Goal: Information Seeking & Learning: Learn about a topic

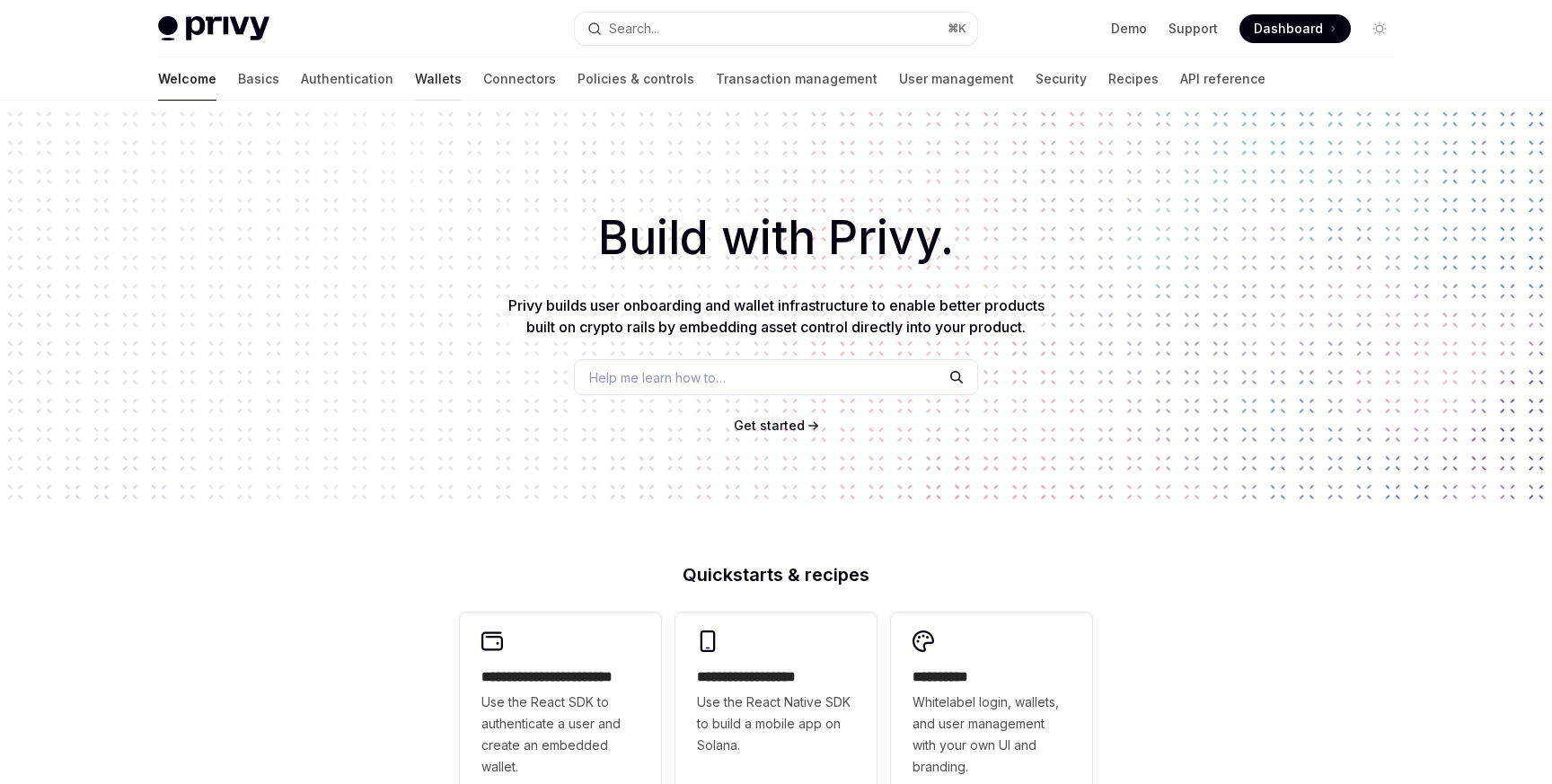
click at [415, 88] on link "Wallets" at bounding box center [439, 79] width 47 height 43
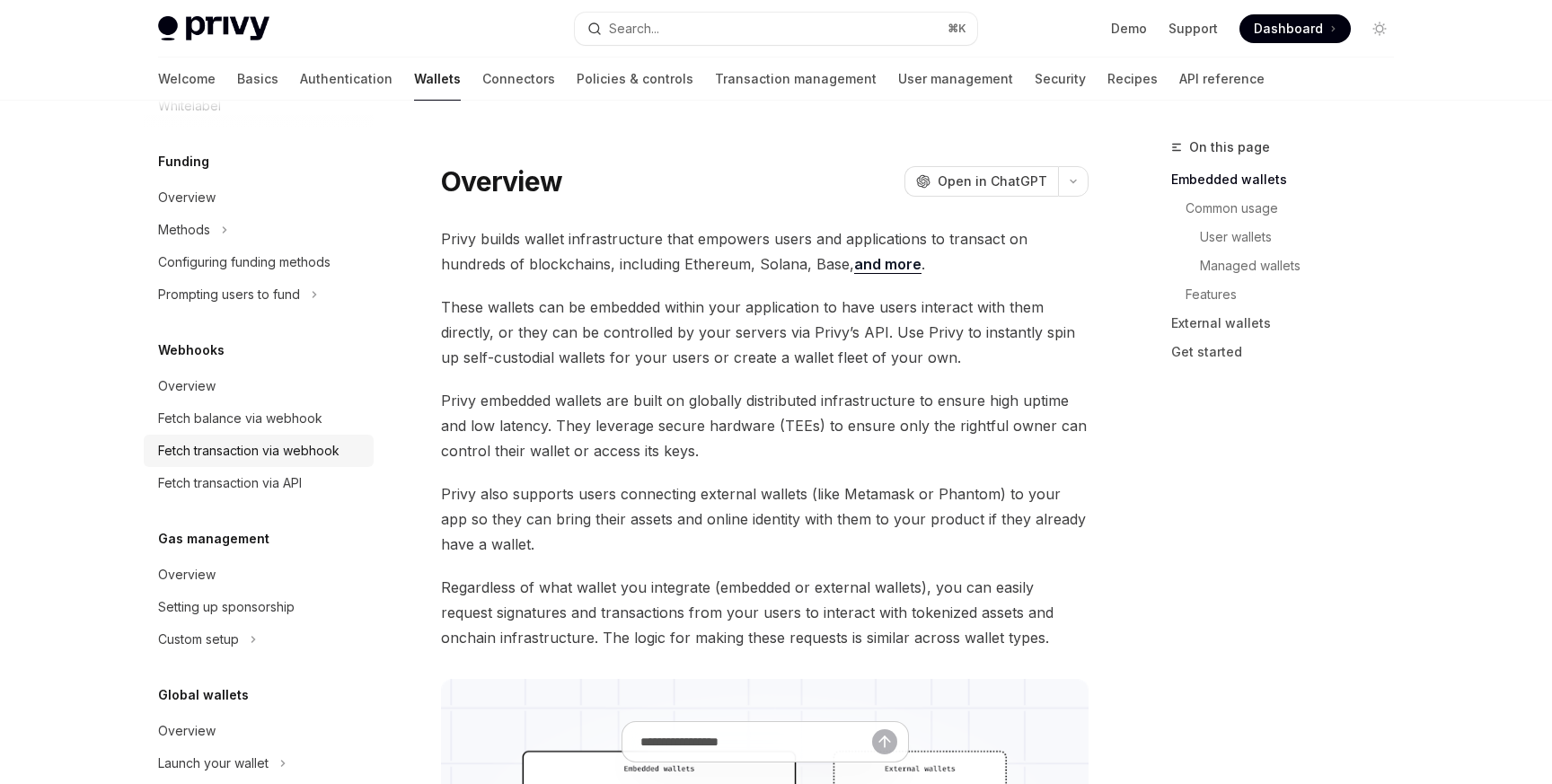
scroll to position [759, 0]
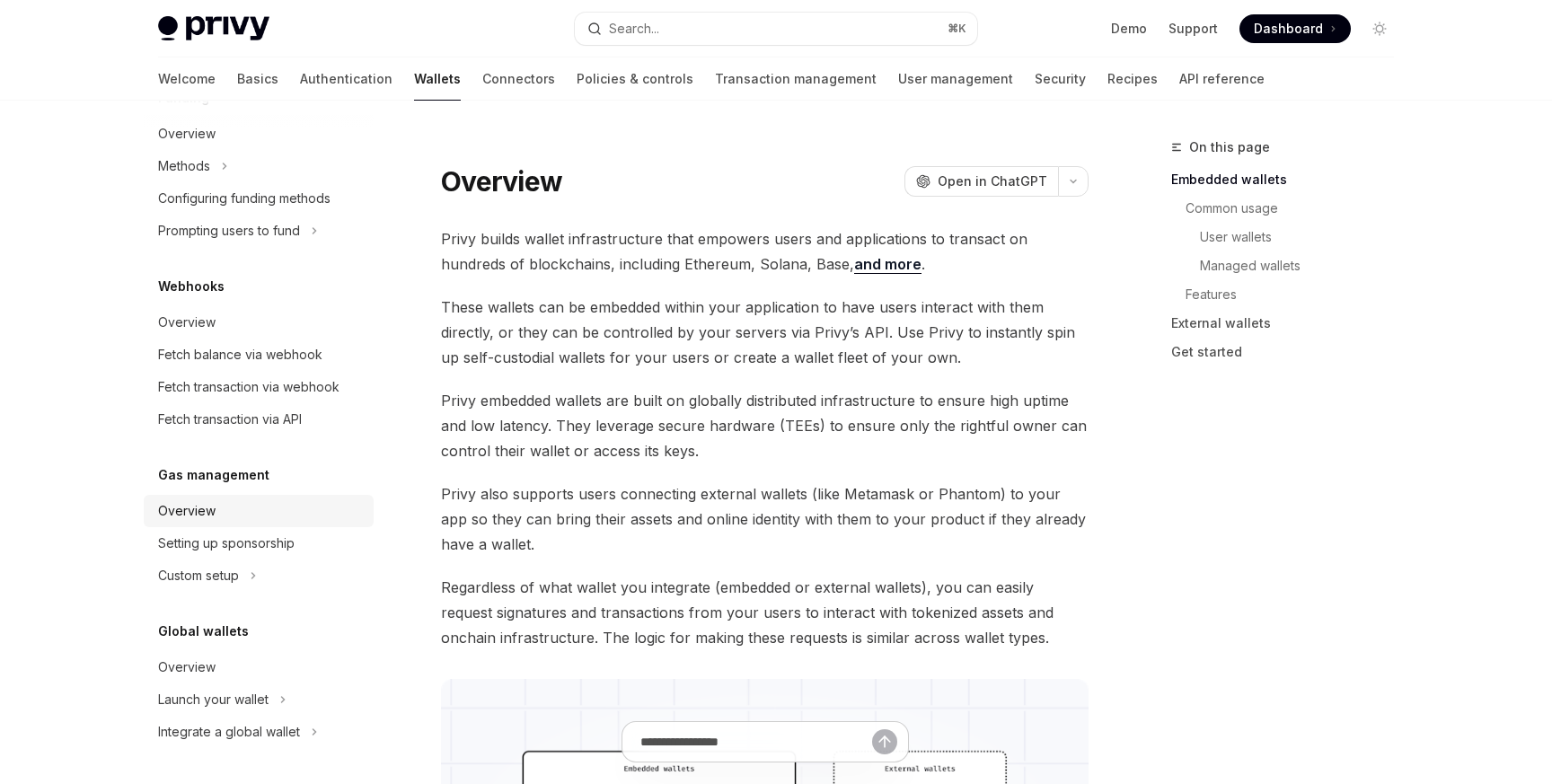
click at [201, 520] on div "Overview" at bounding box center [186, 511] width 57 height 21
type textarea "*"
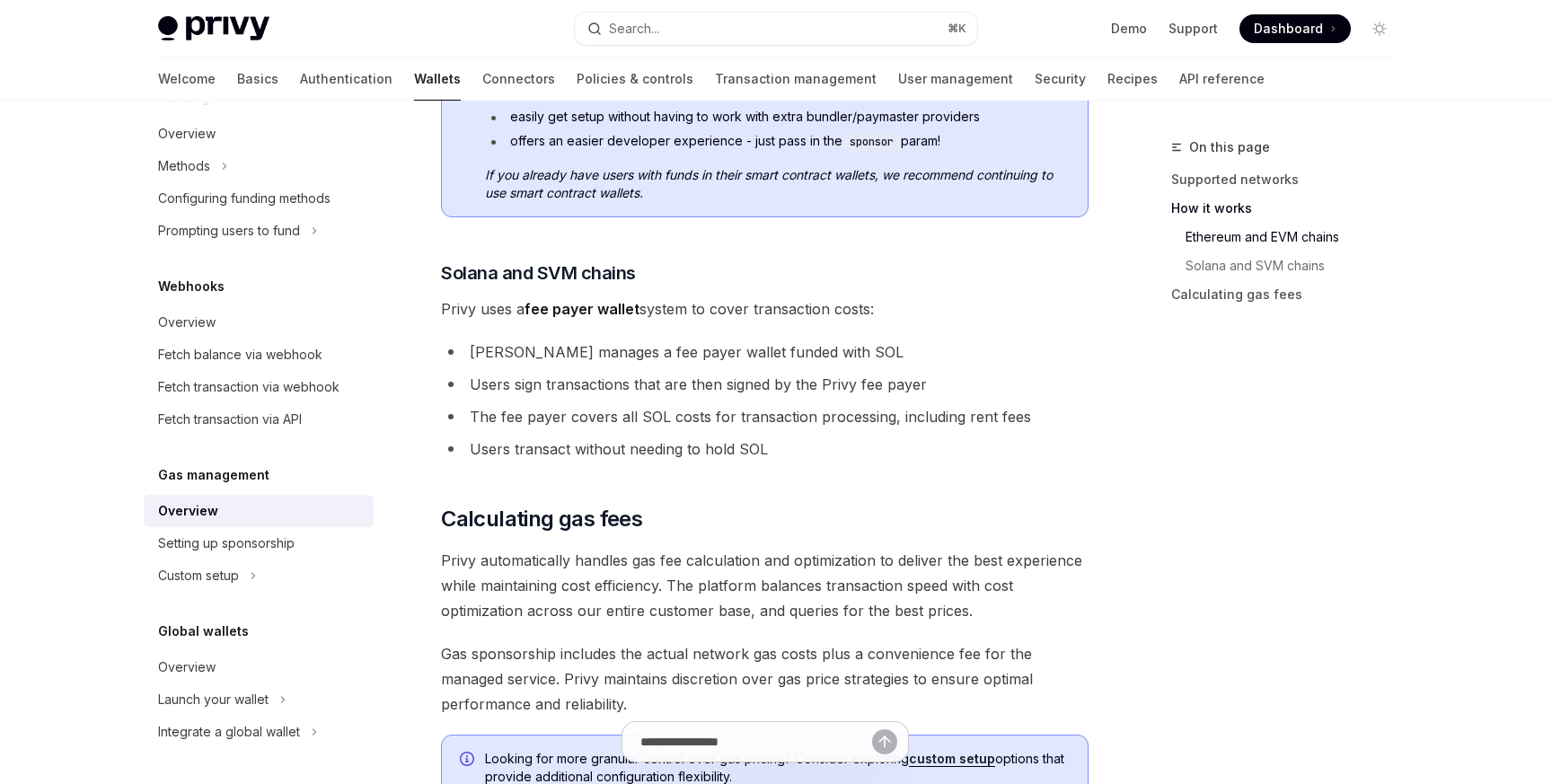
scroll to position [1059, 0]
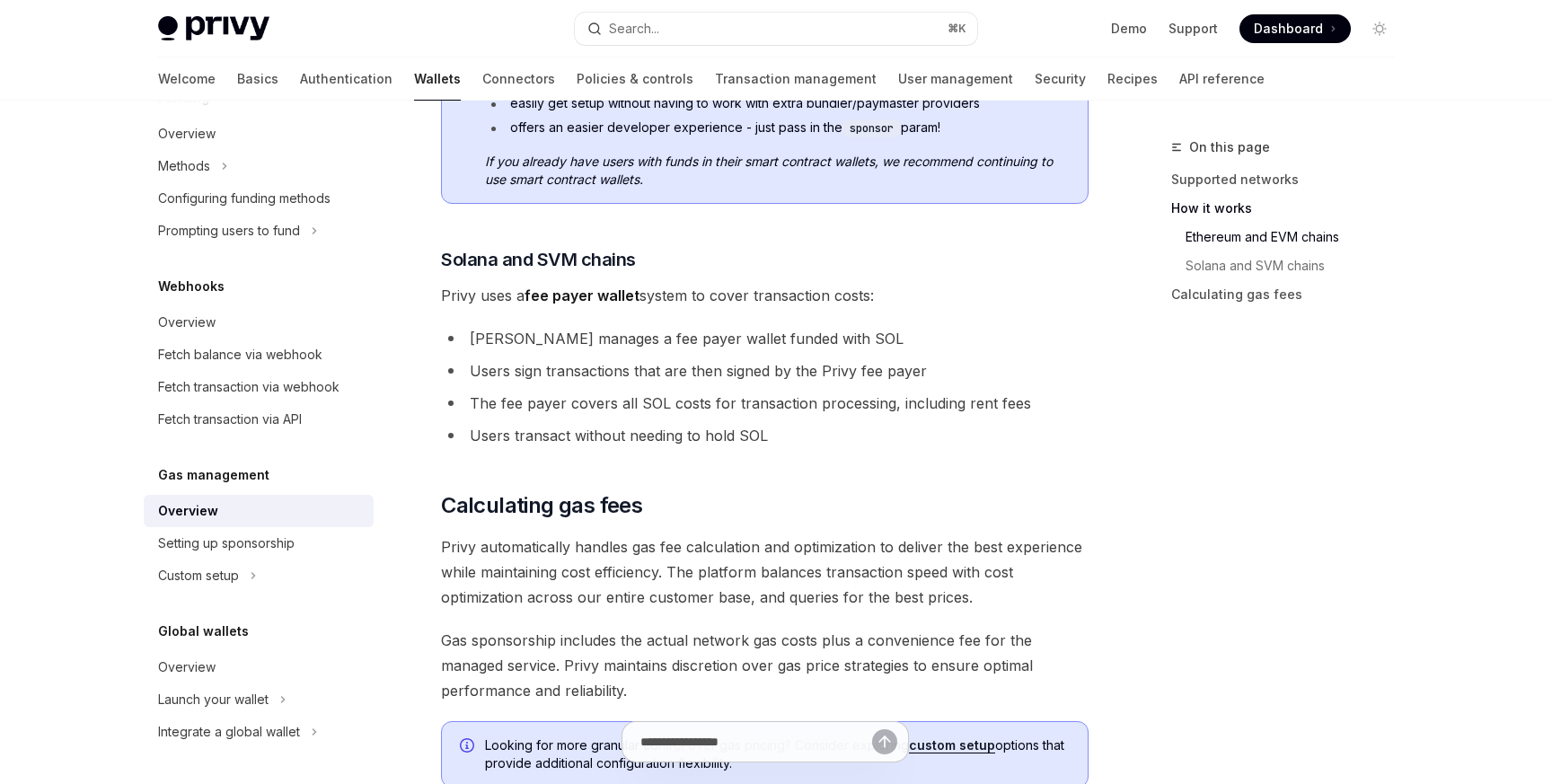
click at [572, 296] on strong "fee payer wallet" at bounding box center [582, 296] width 115 height 18
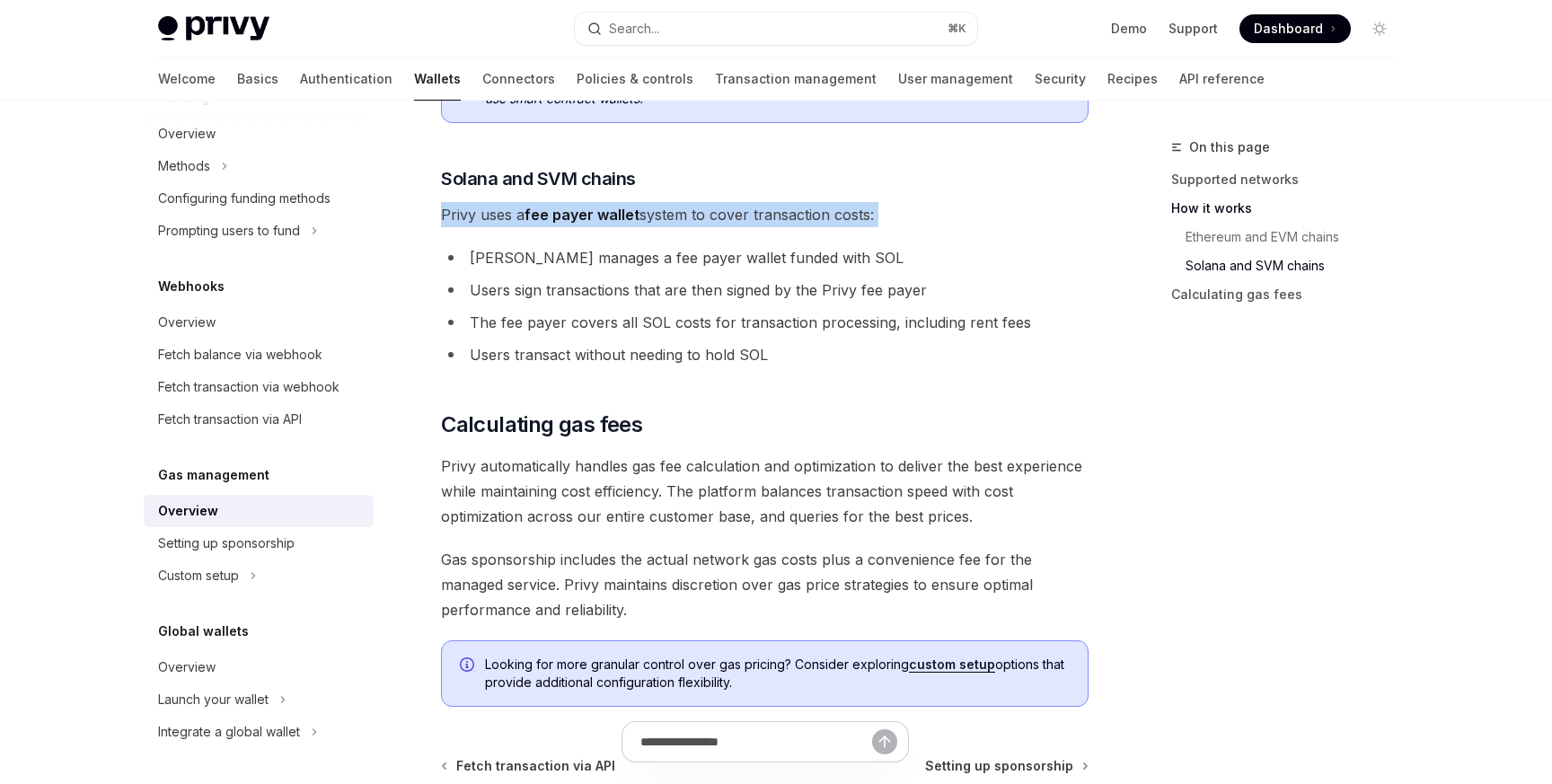
scroll to position [1130, 0]
